Goal: Entertainment & Leisure: Consume media (video, audio)

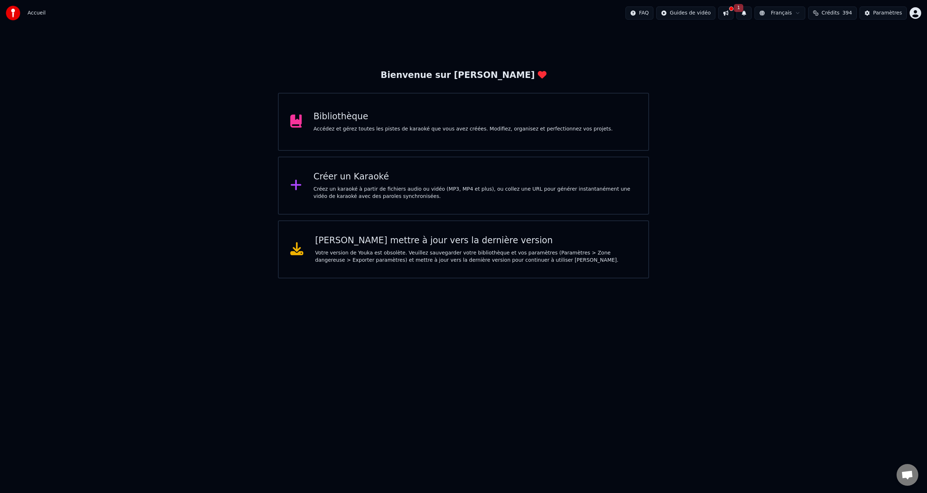
click at [328, 117] on div "Bibliothèque" at bounding box center [463, 117] width 299 height 12
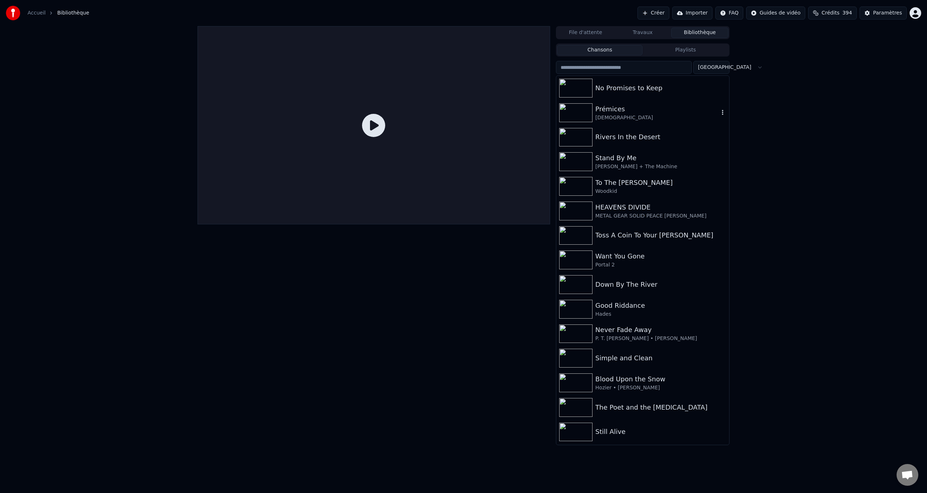
click at [614, 112] on div "Prémices" at bounding box center [658, 109] width 124 height 10
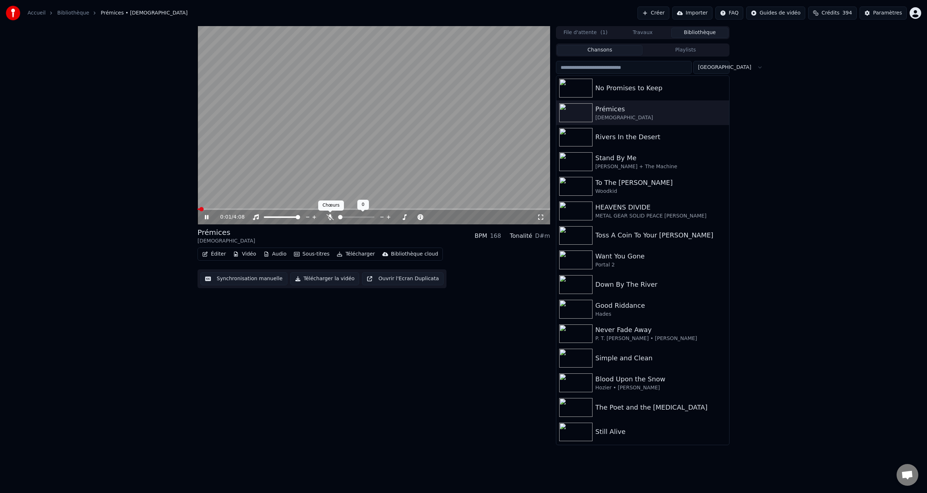
click at [332, 215] on icon at bounding box center [330, 217] width 7 height 6
click at [621, 88] on div "No Promises to Keep" at bounding box center [658, 88] width 124 height 10
